Goal: Information Seeking & Learning: Learn about a topic

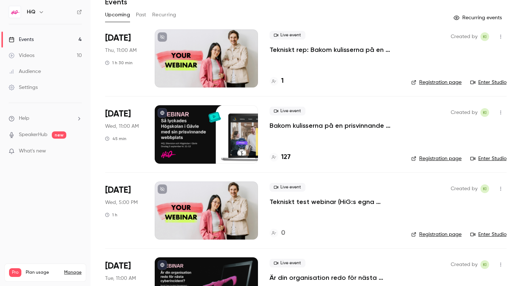
scroll to position [75, 0]
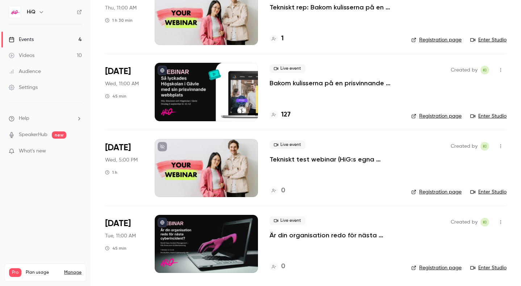
click at [214, 239] on div at bounding box center [206, 244] width 103 height 58
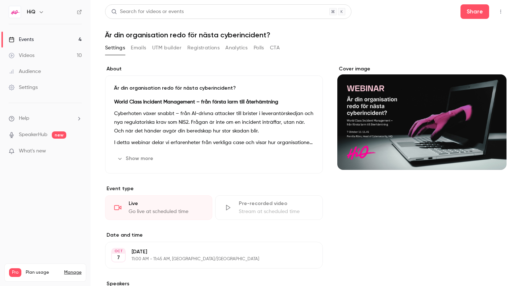
click at [149, 159] on button "Show more" at bounding box center [136, 159] width 44 height 12
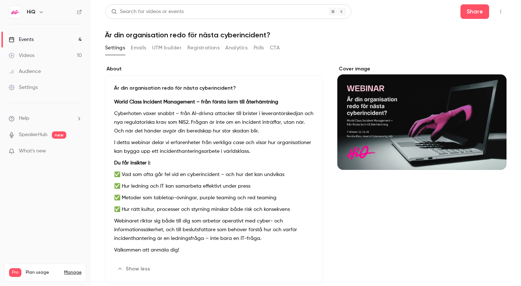
click at [201, 46] on button "Registrations" at bounding box center [203, 48] width 32 height 12
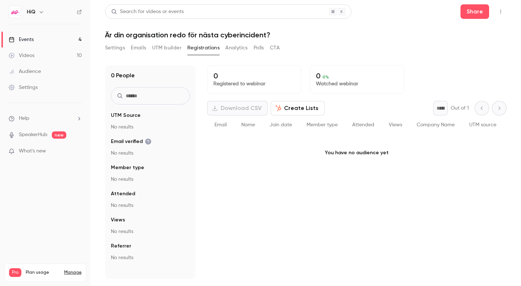
click at [117, 47] on button "Settings" at bounding box center [115, 48] width 20 height 12
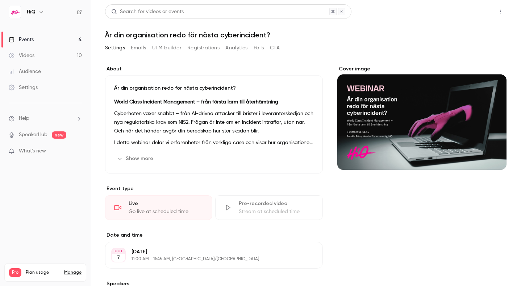
click at [478, 14] on button "Share" at bounding box center [475, 11] width 29 height 15
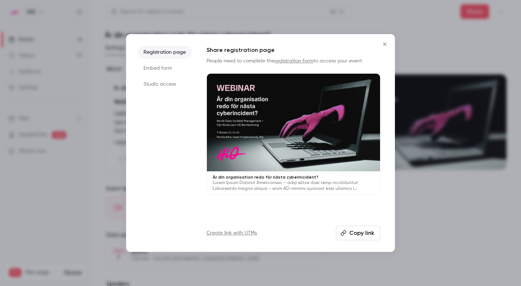
click at [384, 45] on icon "Close" at bounding box center [384, 43] width 3 height 3
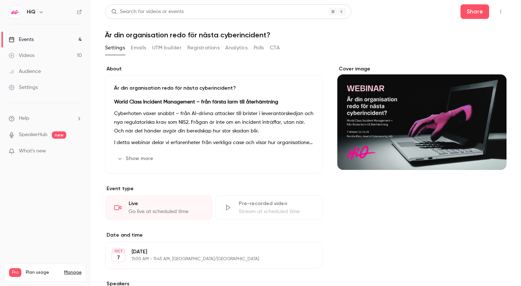
click at [37, 92] on link "Settings" at bounding box center [45, 87] width 91 height 16
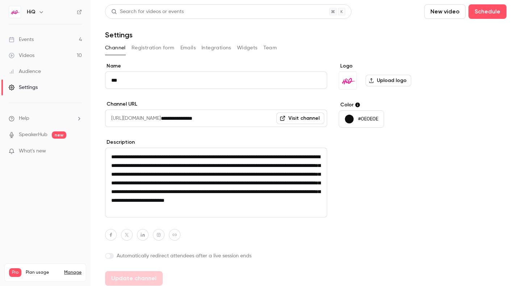
click at [28, 57] on div "Videos" at bounding box center [22, 55] width 26 height 7
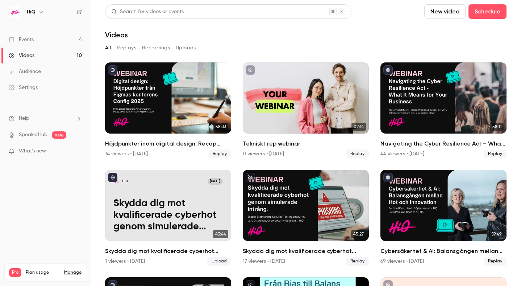
click at [25, 39] on div "Events" at bounding box center [21, 39] width 25 height 7
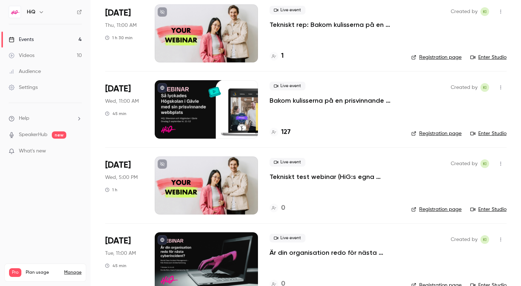
scroll to position [75, 0]
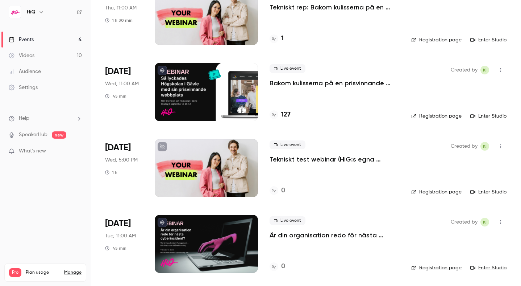
click at [502, 222] on icon "button" at bounding box center [501, 221] width 6 height 5
drag, startPoint x: 382, startPoint y: 258, endPoint x: 379, endPoint y: 259, distance: 3.8
click at [382, 258] on div at bounding box center [260, 143] width 521 height 286
click at [302, 234] on p "Är din organisation redo för nästa cyberincident?" at bounding box center [335, 235] width 130 height 9
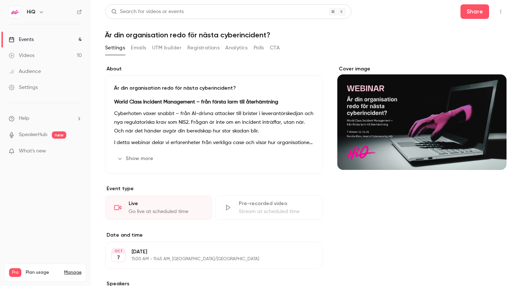
click at [121, 33] on h1 "Är din organisation redo för nästa cyberincident?" at bounding box center [306, 34] width 402 height 9
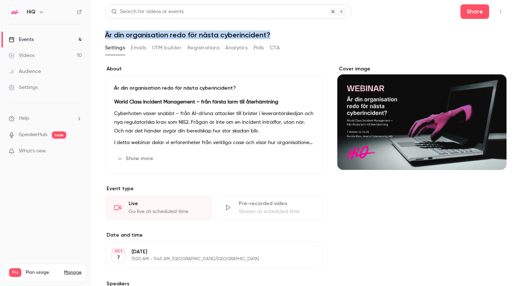
drag, startPoint x: 107, startPoint y: 32, endPoint x: 320, endPoint y: 40, distance: 213.4
click at [320, 40] on div "Search for videos or events Share Är din organisation redo för nästa cyberincid…" at bounding box center [306, 198] width 402 height 389
click at [49, 152] on p "What's new" at bounding box center [40, 151] width 62 height 8
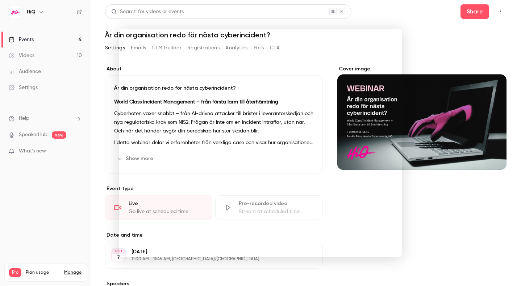
click at [442, 28] on div at bounding box center [260, 143] width 521 height 286
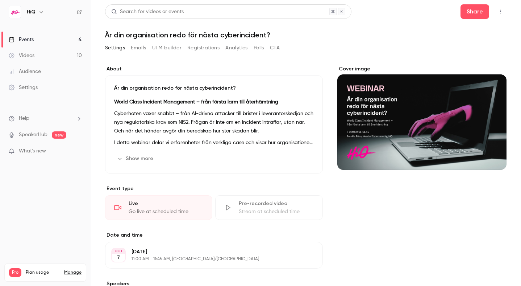
click at [276, 49] on button "CTA" at bounding box center [275, 48] width 10 height 12
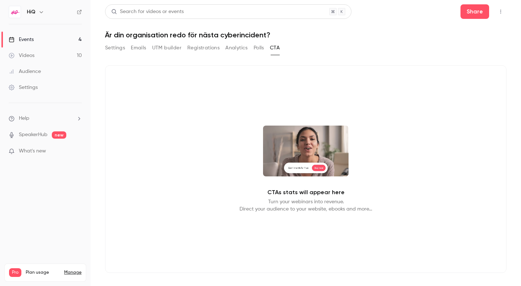
click at [271, 48] on div "Settings Emails UTM builder Registrations Analytics Polls CTA" at bounding box center [192, 48] width 175 height 12
click at [261, 47] on button "Polls" at bounding box center [259, 48] width 11 height 12
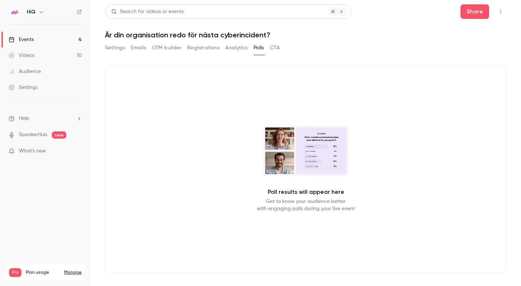
click at [169, 48] on button "UTM builder" at bounding box center [166, 48] width 29 height 12
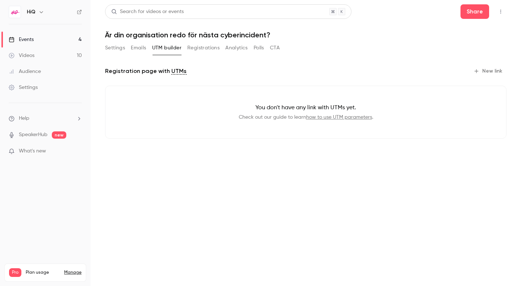
click at [197, 48] on button "Registrations" at bounding box center [203, 48] width 32 height 12
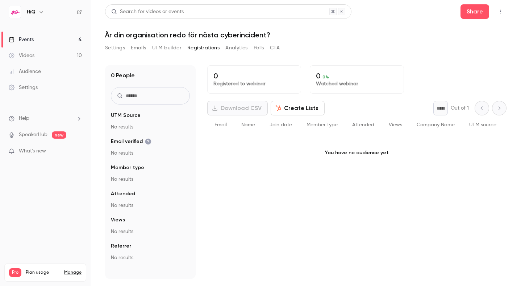
click at [108, 44] on button "Settings" at bounding box center [115, 48] width 20 height 12
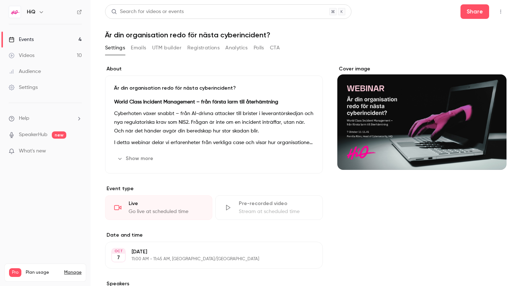
click at [226, 87] on p "Är din organisation redo för nästa cyberincident?" at bounding box center [214, 87] width 200 height 7
